Goal: Task Accomplishment & Management: Manage account settings

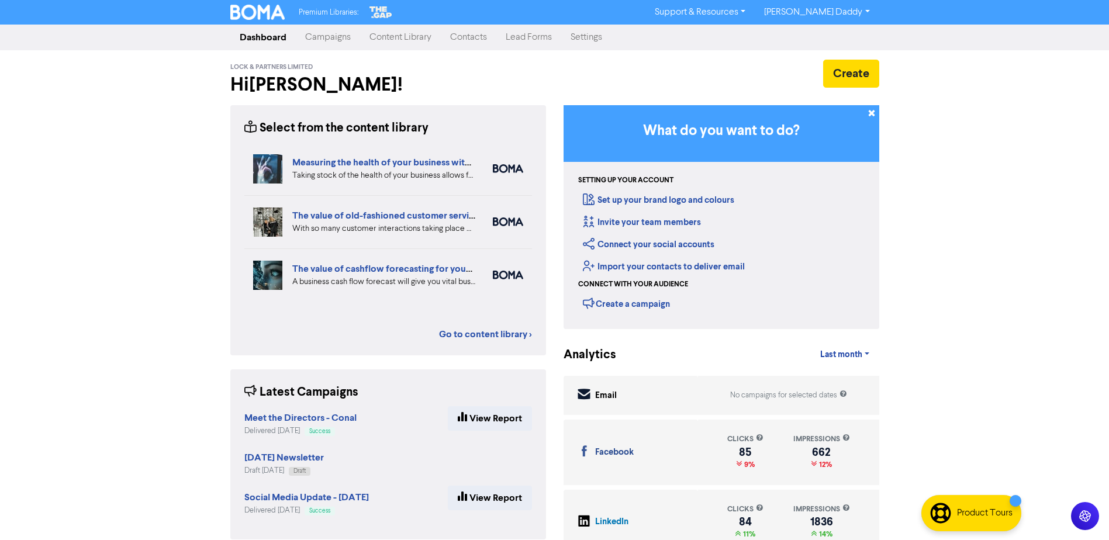
click at [320, 39] on link "Campaigns" at bounding box center [328, 37] width 64 height 23
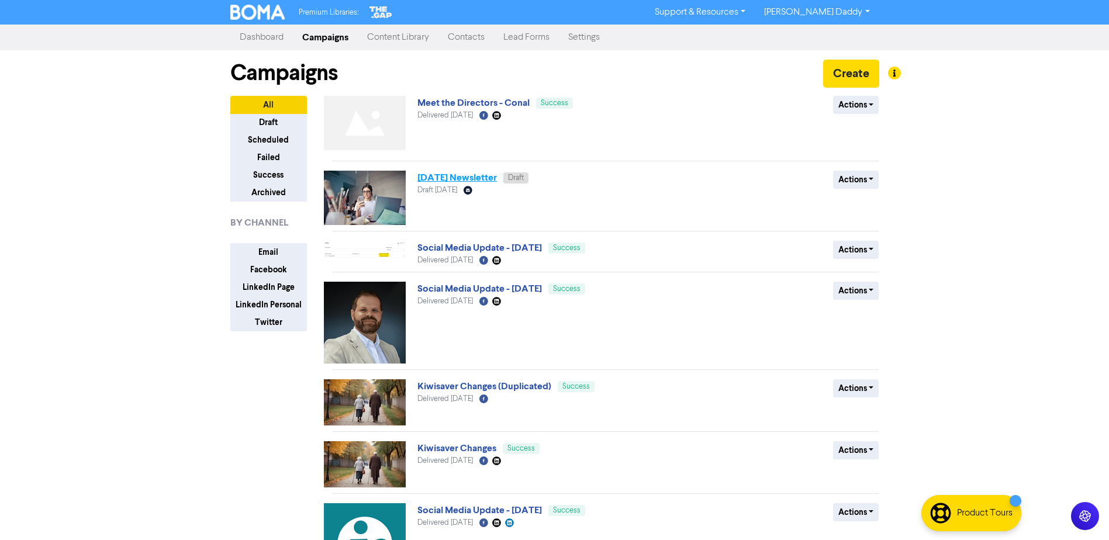
click at [432, 182] on link "[DATE] Newsletter" at bounding box center [458, 178] width 80 height 12
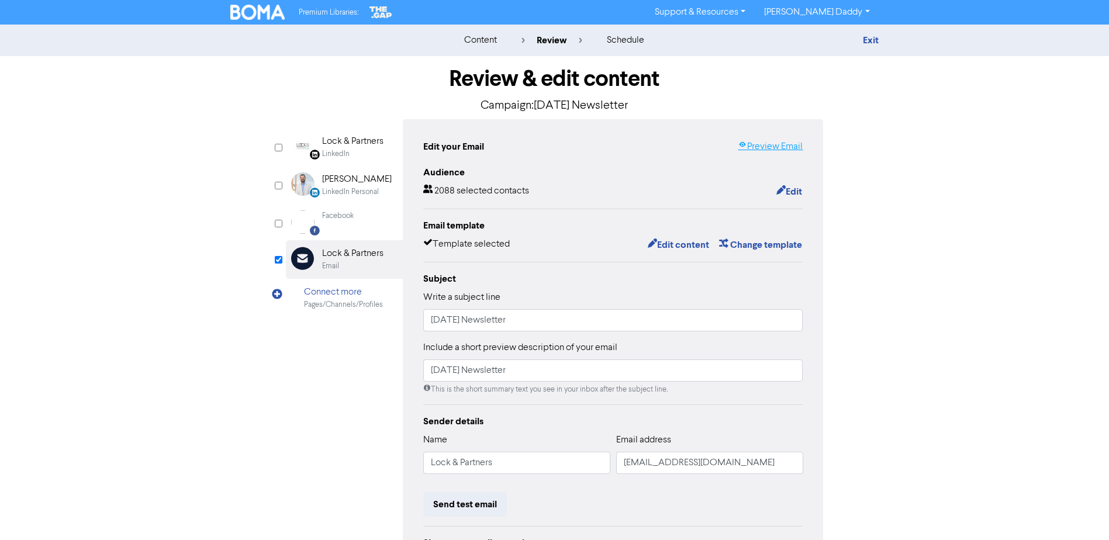
click at [773, 150] on link "Preview Email" at bounding box center [770, 147] width 65 height 14
click at [681, 249] on button "Edit content" at bounding box center [678, 244] width 63 height 15
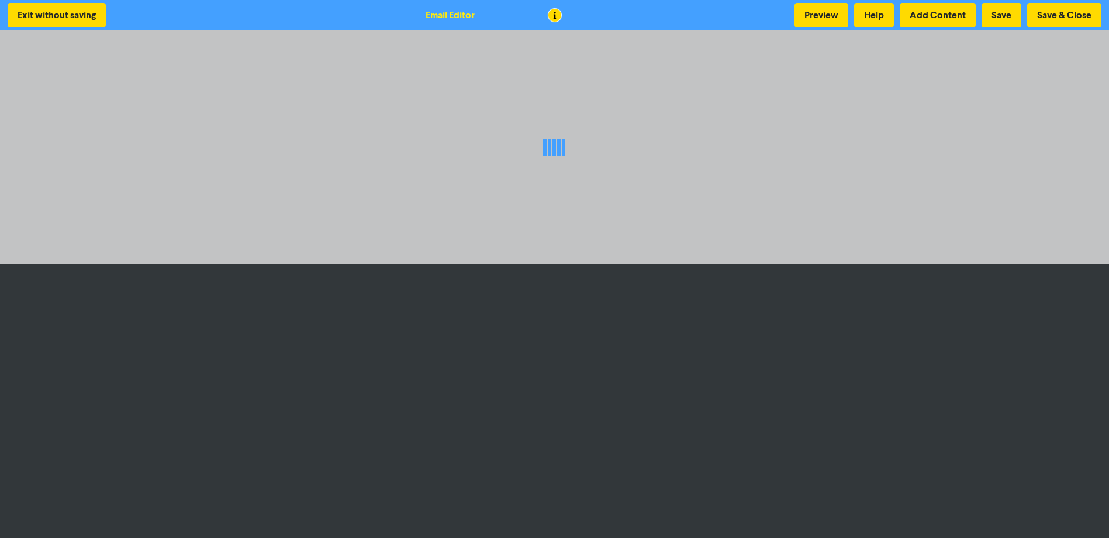
scroll to position [1, 0]
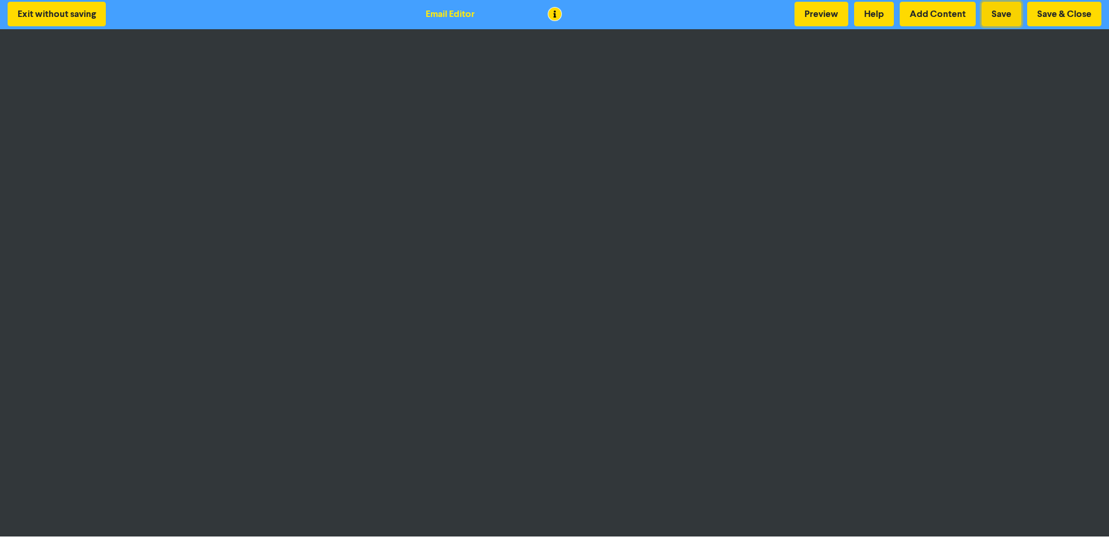
click at [992, 11] on button "Save" at bounding box center [1002, 14] width 40 height 25
click at [1006, 4] on button "Save" at bounding box center [1002, 14] width 40 height 25
click at [1041, 14] on button "Save & Close" at bounding box center [1064, 14] width 74 height 25
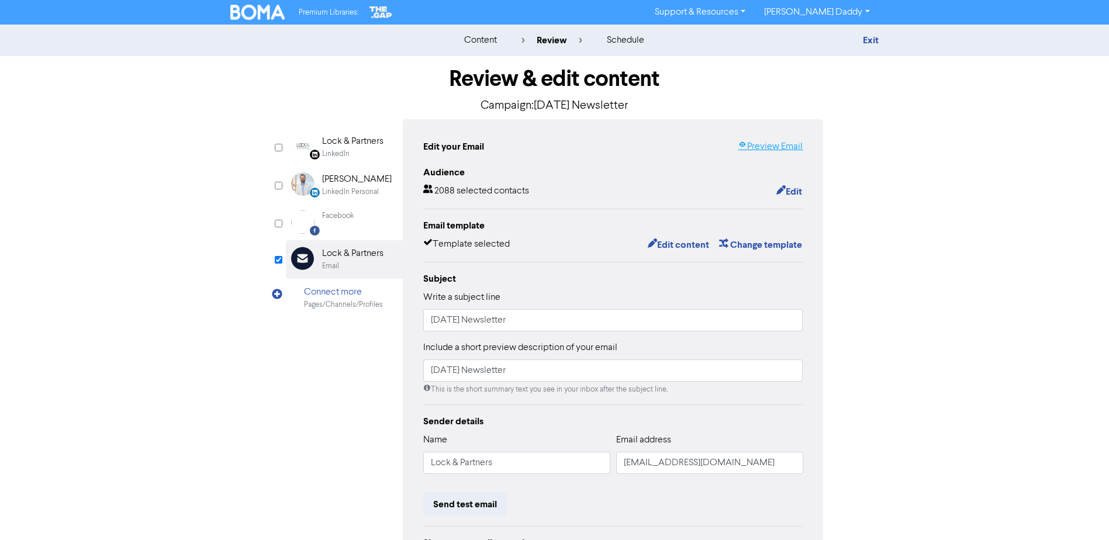
click at [775, 151] on link "Preview Email" at bounding box center [770, 147] width 65 height 14
click at [684, 244] on button "Edit content" at bounding box center [678, 244] width 63 height 15
